Goal: Find specific page/section: Find specific page/section

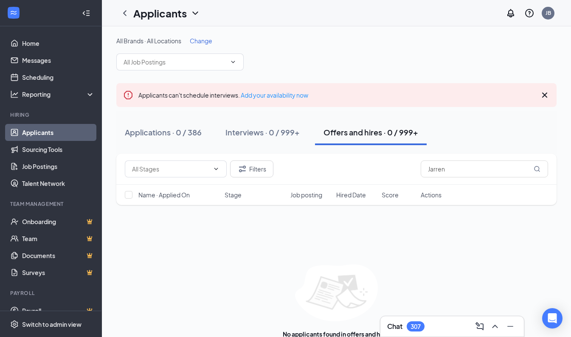
click at [286, 35] on div "All Brands · All Locations Change Applicants can't schedule interviews. Add you…" at bounding box center [336, 191] width 469 height 331
click at [375, 46] on div "All Brands · All Locations Change" at bounding box center [336, 54] width 440 height 34
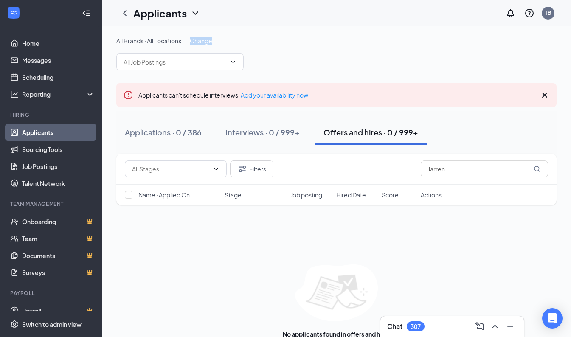
click at [375, 46] on div "All Brands · All Locations Change" at bounding box center [336, 54] width 440 height 34
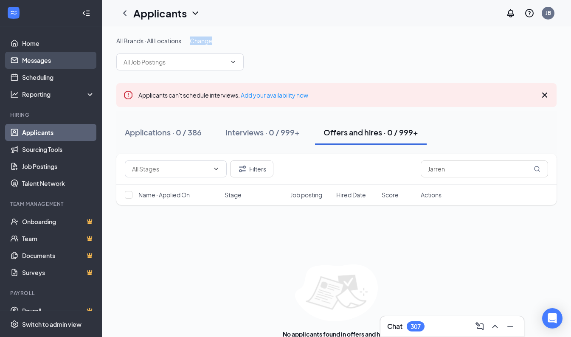
click at [46, 63] on link "Messages" at bounding box center [58, 60] width 73 height 17
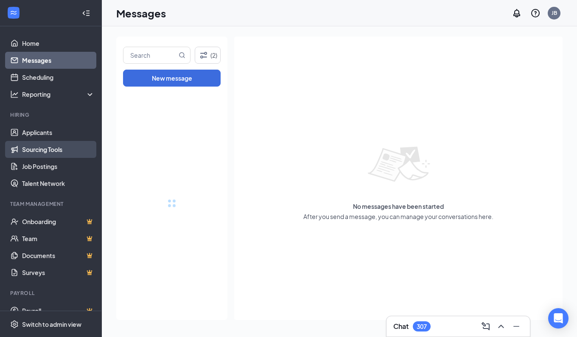
click at [45, 142] on link "Sourcing Tools" at bounding box center [58, 149] width 73 height 17
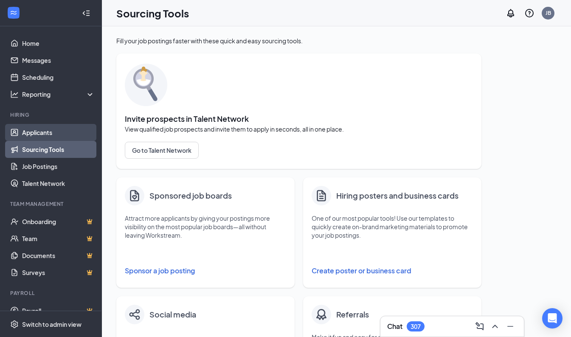
click at [50, 135] on link "Applicants" at bounding box center [58, 132] width 73 height 17
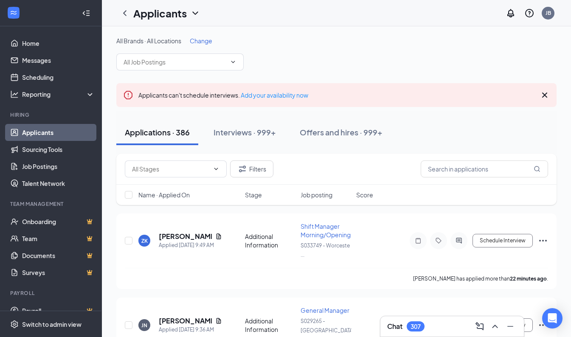
click at [203, 42] on span "Change" at bounding box center [201, 41] width 22 height 8
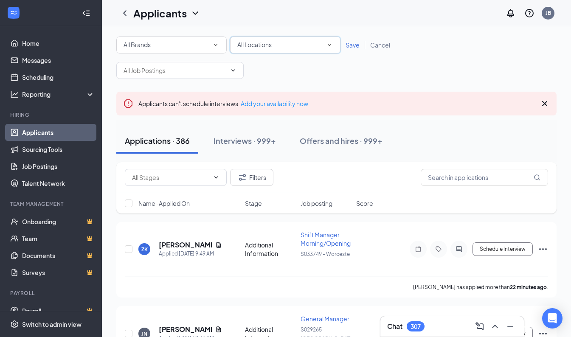
click at [332, 43] on icon "SmallChevronDown" at bounding box center [330, 45] width 8 height 8
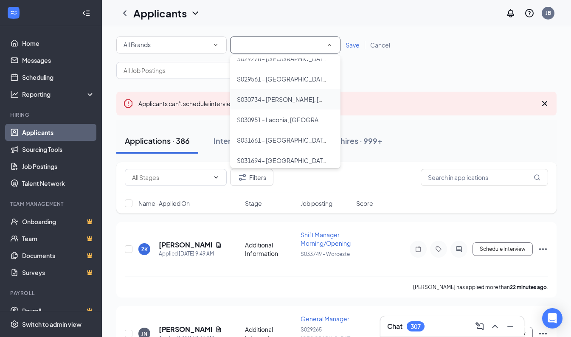
scroll to position [297, 0]
click at [286, 93] on span "S031661 - [GEOGRAPHIC_DATA], [GEOGRAPHIC_DATA]" at bounding box center [282, 98] width 91 height 10
